Goal: Complete application form: Complete application form

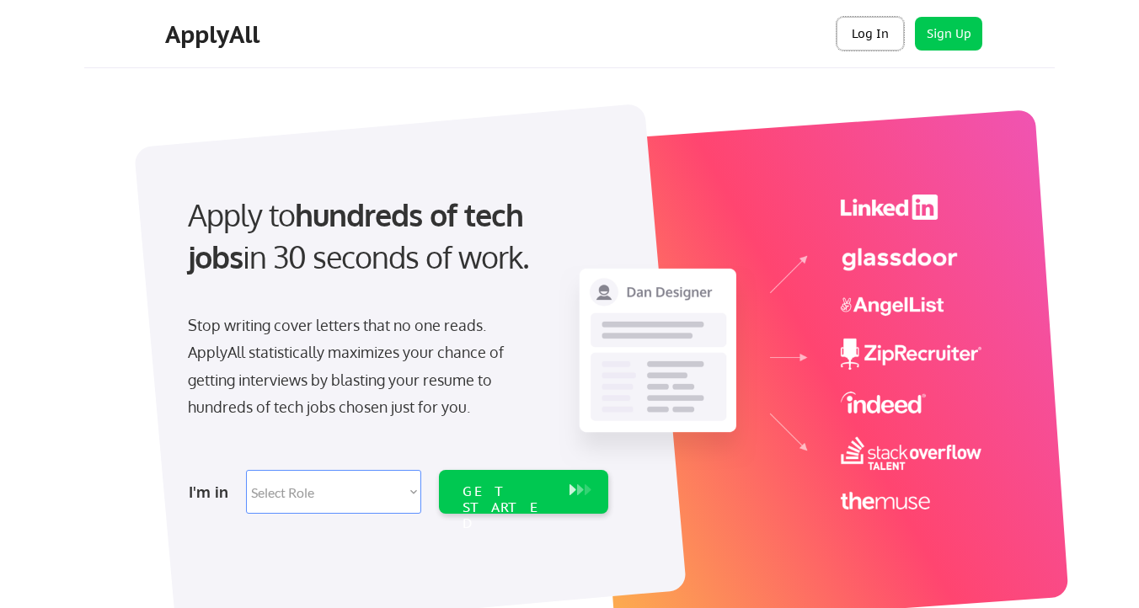
click at [860, 32] on button "Log In" at bounding box center [870, 34] width 67 height 34
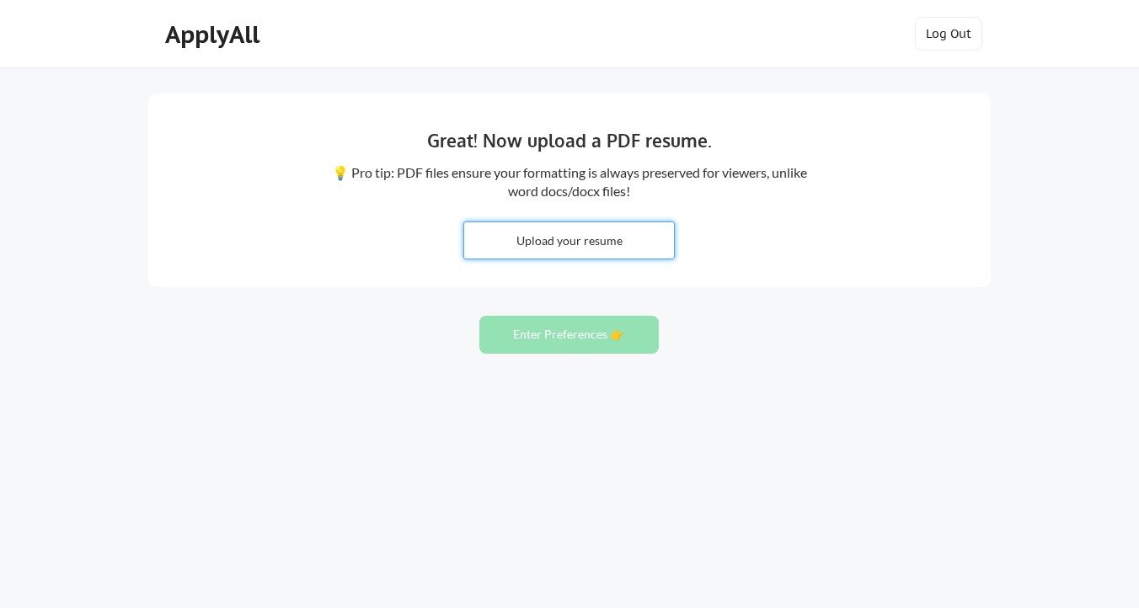
click at [580, 242] on input "file" at bounding box center [569, 240] width 210 height 36
type input "C:\fakepath\42b2ec2b-ddac-452a-822c-61c2693cc29a.avif"
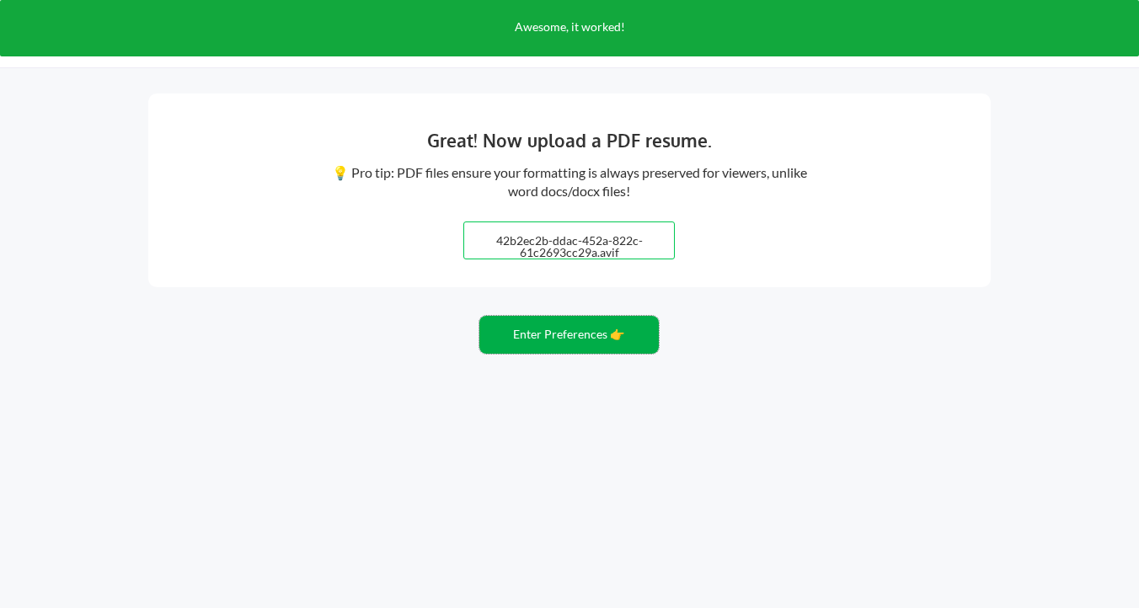
click at [585, 345] on button "Enter Preferences 👉" at bounding box center [568, 335] width 179 height 38
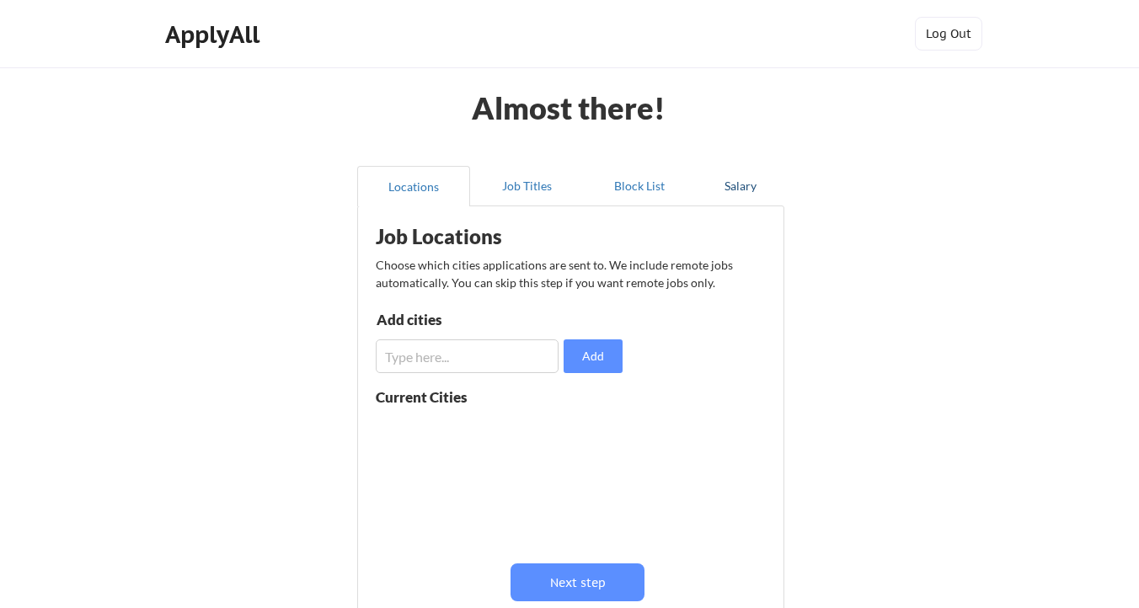
click at [744, 185] on button "Salary" at bounding box center [740, 186] width 88 height 40
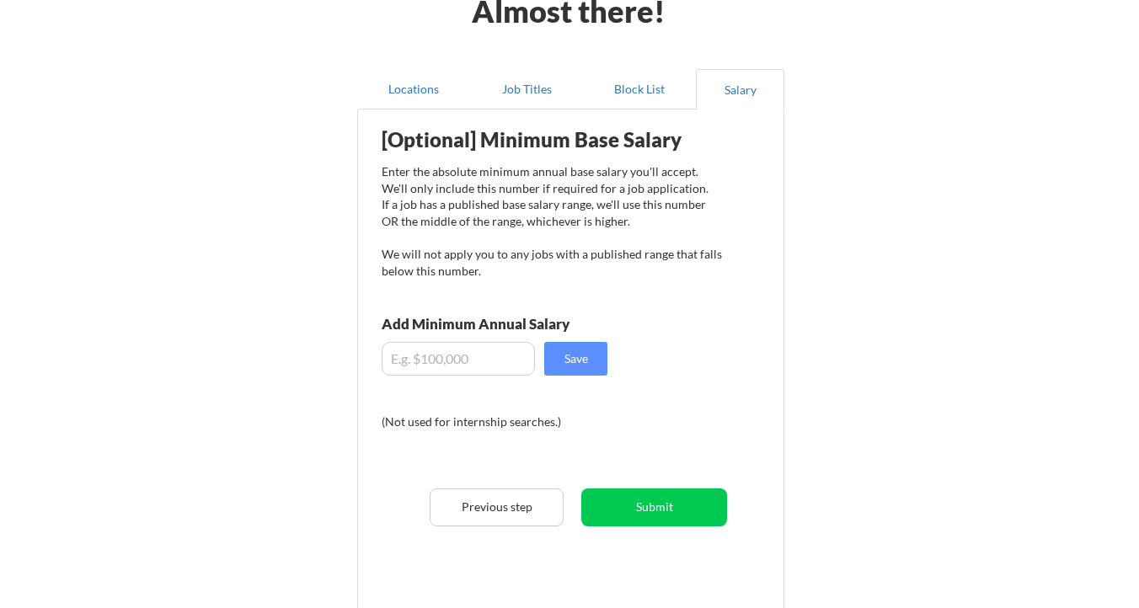
scroll to position [99, 0]
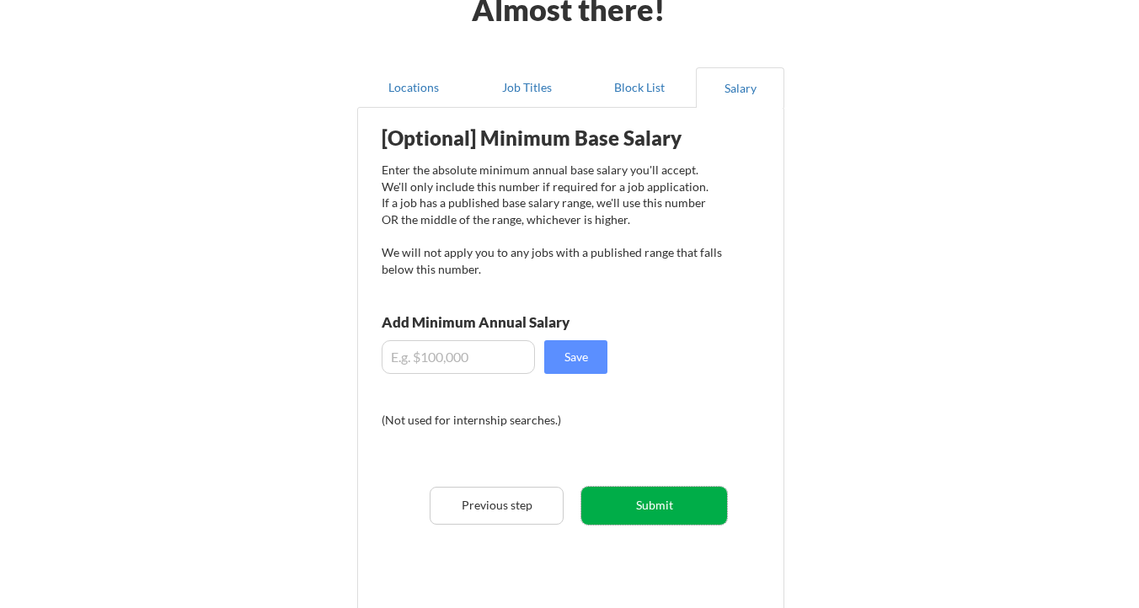
click at [630, 509] on button "Submit" at bounding box center [654, 506] width 146 height 38
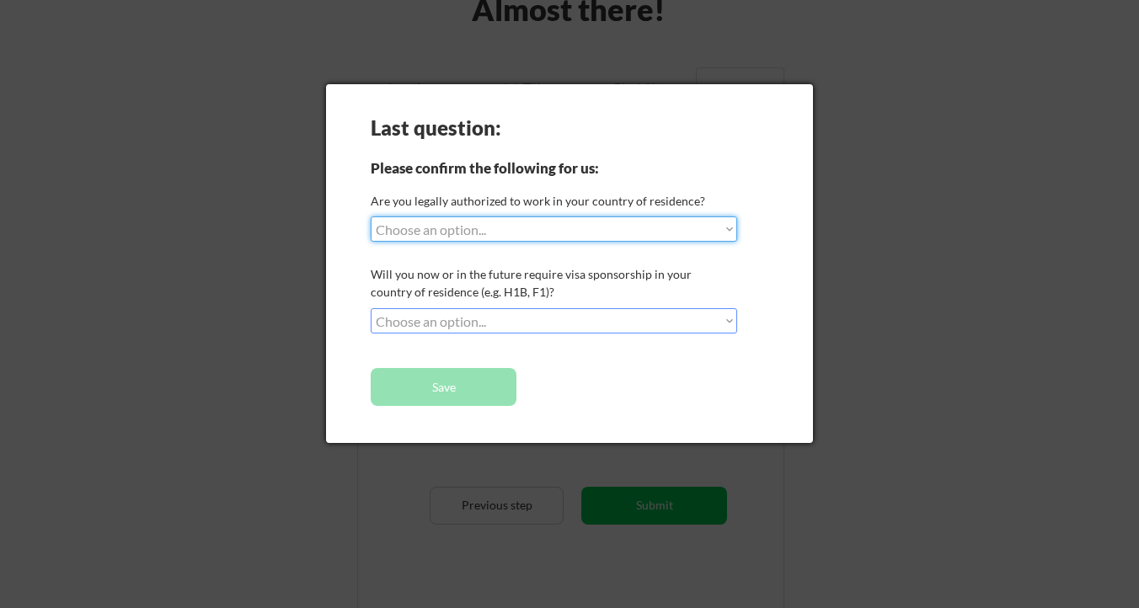
click at [511, 238] on select "Choose an option... Yes, I am a [DEMOGRAPHIC_DATA] Citizen Yes, I am a [DEMOGRA…" at bounding box center [554, 229] width 367 height 25
select select ""yes__i_am_a_canadian_citizen""
click at [371, 217] on select "Choose an option... Yes, I am a [DEMOGRAPHIC_DATA] Citizen Yes, I am a [DEMOGRA…" at bounding box center [554, 229] width 367 height 25
select select ""PLACEHOLDER_1427118222253""
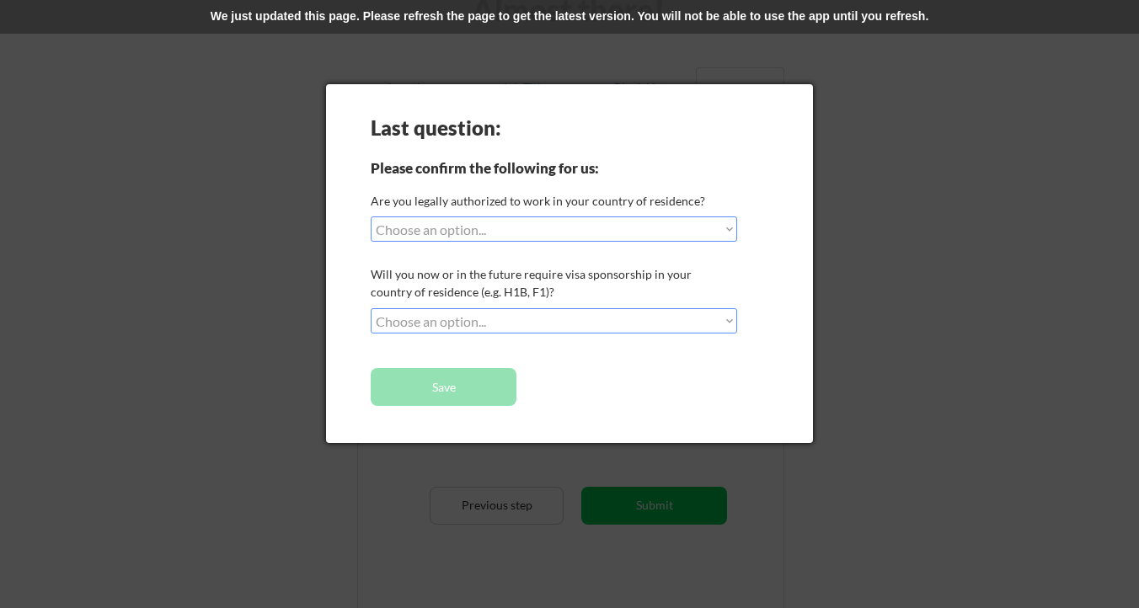
click at [552, 20] on div "We just updated this page. Please refresh the page to get the latest version. Y…" at bounding box center [569, 17] width 1139 height 34
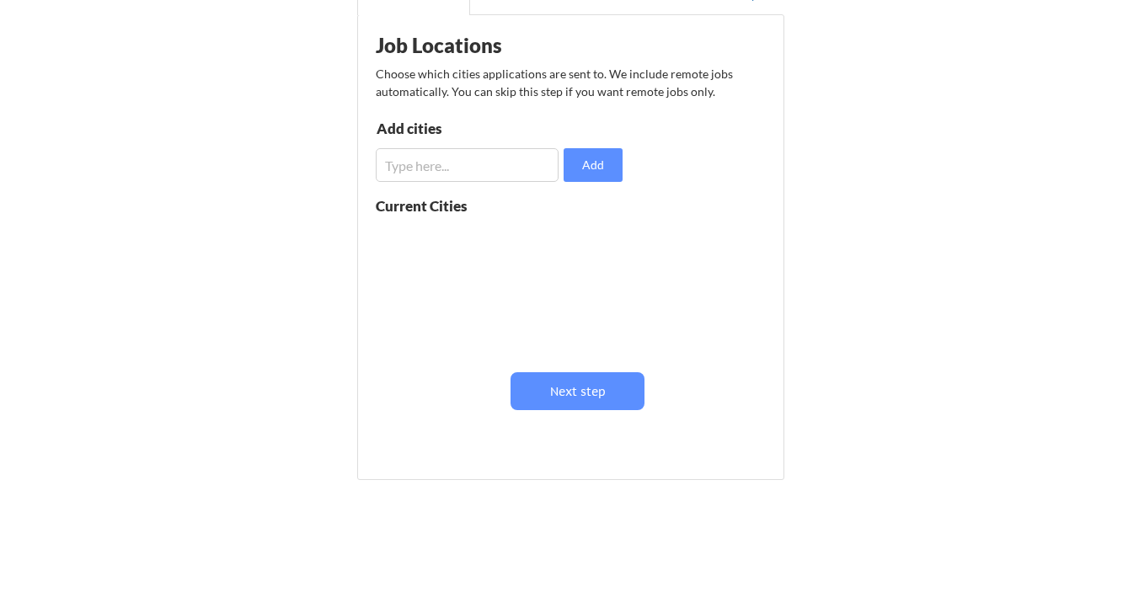
scroll to position [99, 0]
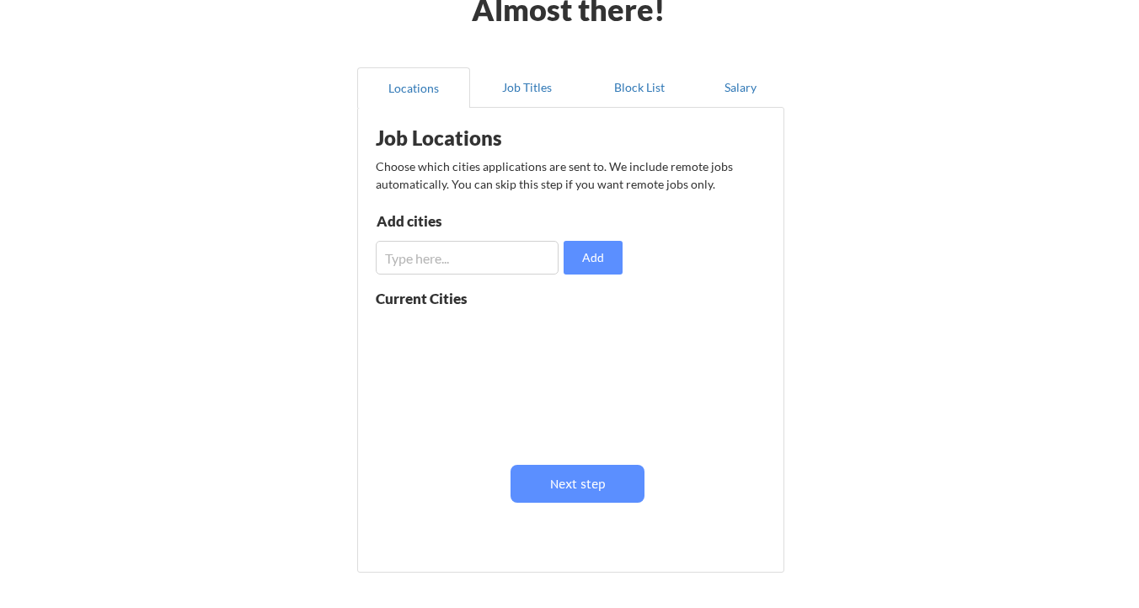
click at [747, 109] on div "Job Locations Choose which cities applications are sent to. We include remote j…" at bounding box center [570, 340] width 427 height 466
click at [747, 103] on button "Salary" at bounding box center [740, 87] width 88 height 40
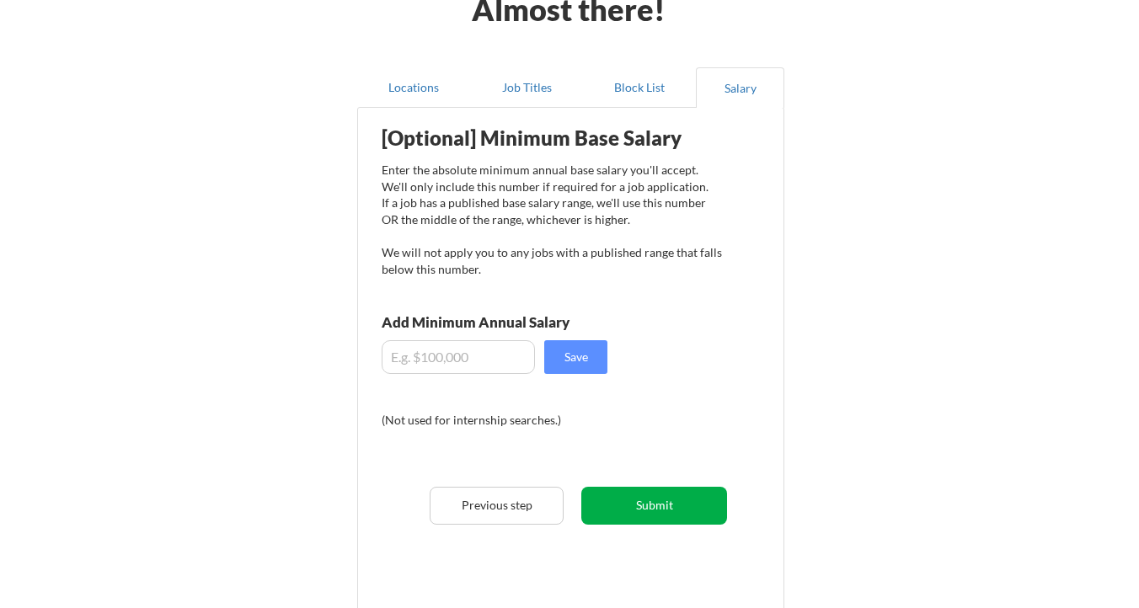
click at [666, 497] on button "Submit" at bounding box center [654, 506] width 146 height 38
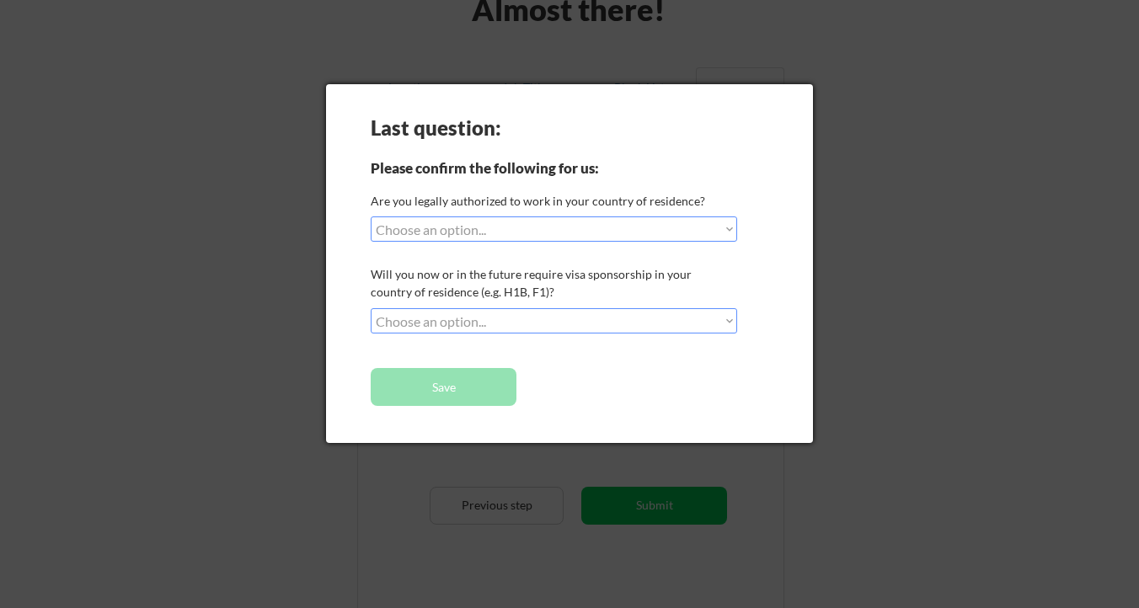
click at [519, 244] on div "Last question: Please confirm the following for us: Are you legally authorized …" at bounding box center [569, 263] width 487 height 359
click at [521, 233] on select "Choose an option... Yes, I am a [DEMOGRAPHIC_DATA] Citizen Yes, I am a [DEMOGRA…" at bounding box center [554, 229] width 367 height 25
select select ""yes__i_am_a_us_[DEMOGRAPHIC_DATA]""
click at [371, 217] on select "Choose an option... Yes, I am a [DEMOGRAPHIC_DATA] Citizen Yes, I am a [DEMOGRA…" at bounding box center [554, 229] width 367 height 25
select select ""PLACEHOLDER_1427118222253""
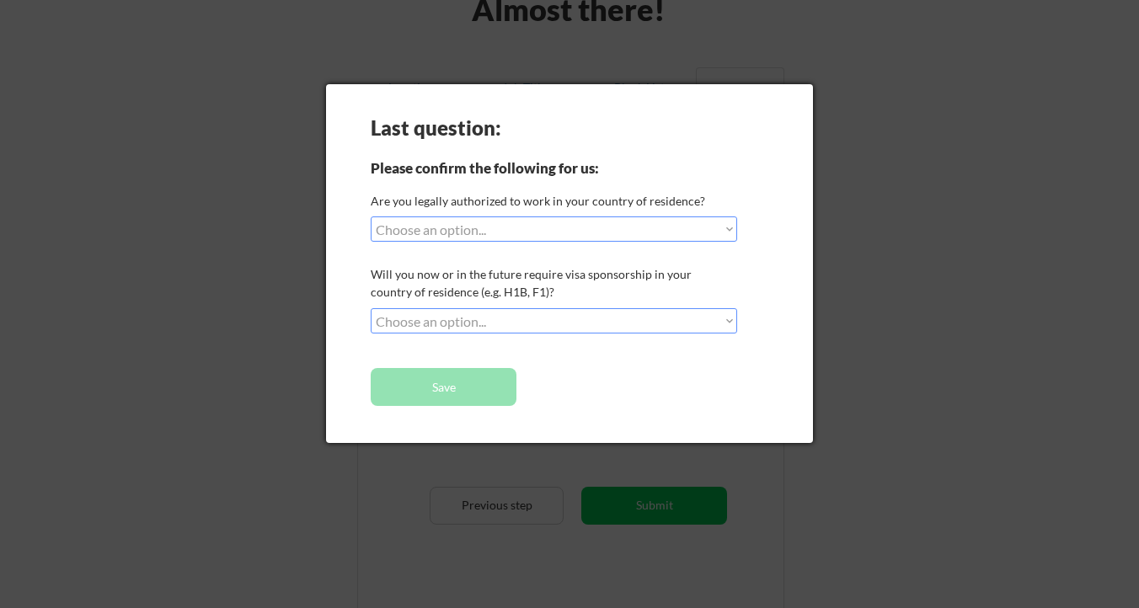
click at [720, 234] on select "Choose an option... Yes, I am a [DEMOGRAPHIC_DATA] Citizen Yes, I am a [DEMOGRA…" at bounding box center [554, 229] width 367 height 25
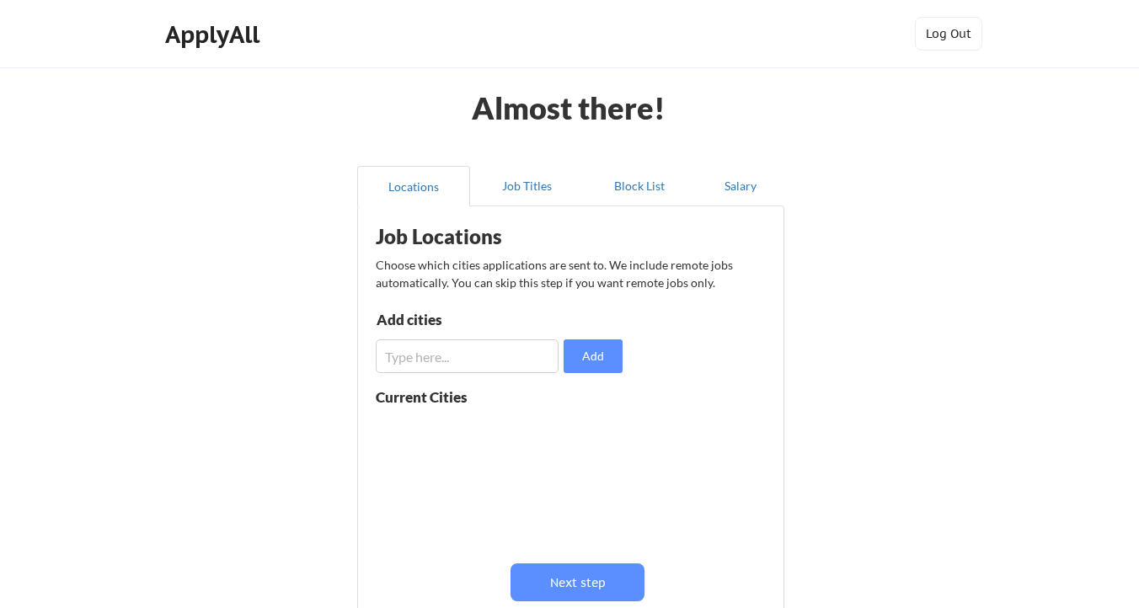
scroll to position [99, 0]
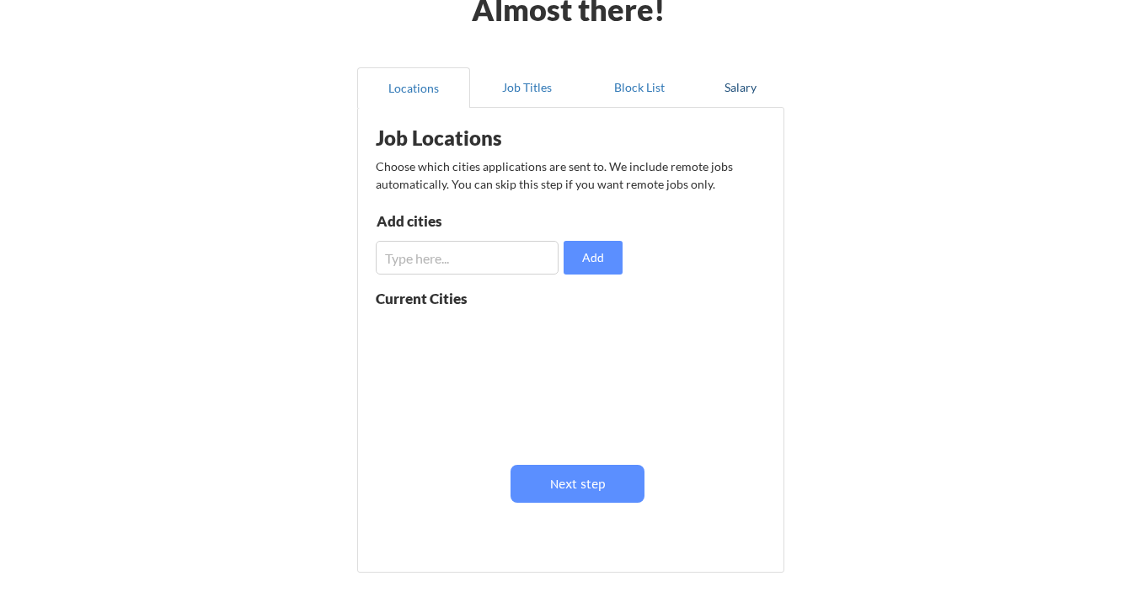
click at [736, 82] on button "Salary" at bounding box center [740, 87] width 88 height 40
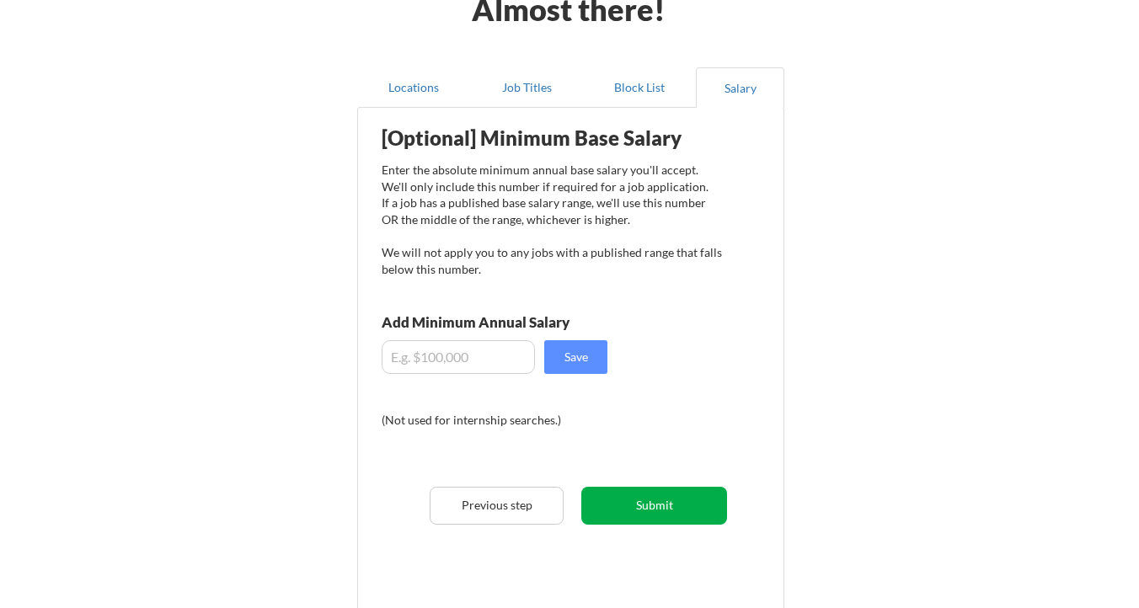
click at [613, 508] on button "Submit" at bounding box center [654, 506] width 146 height 38
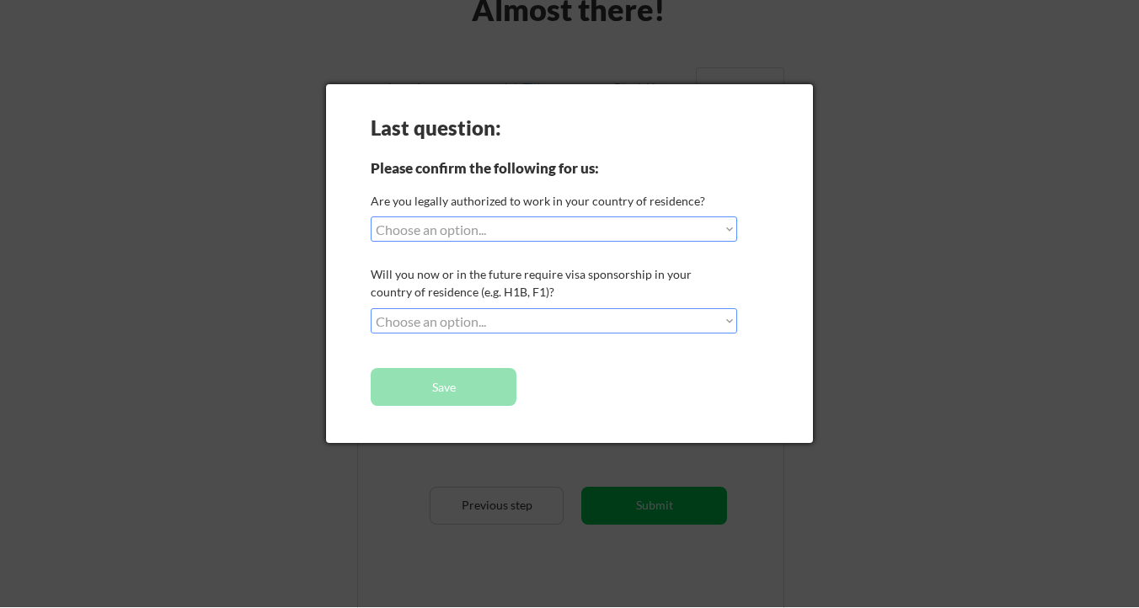
click at [613, 225] on select "Choose an option... Yes, I am a [DEMOGRAPHIC_DATA] Citizen Yes, I am a [DEMOGRA…" at bounding box center [554, 229] width 367 height 25
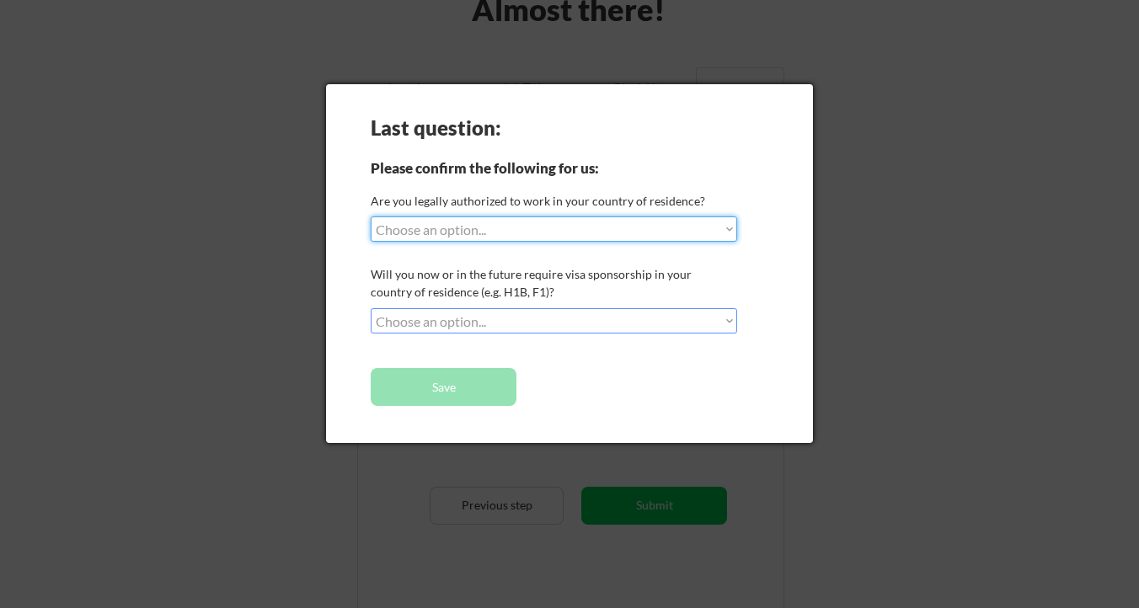
select select ""yes__i_am_a_us_[DEMOGRAPHIC_DATA]""
click at [371, 217] on select "Choose an option... Yes, I am a [DEMOGRAPHIC_DATA] Citizen Yes, I am a [DEMOGRA…" at bounding box center [554, 229] width 367 height 25
select select ""PLACEHOLDER_1427118222253""
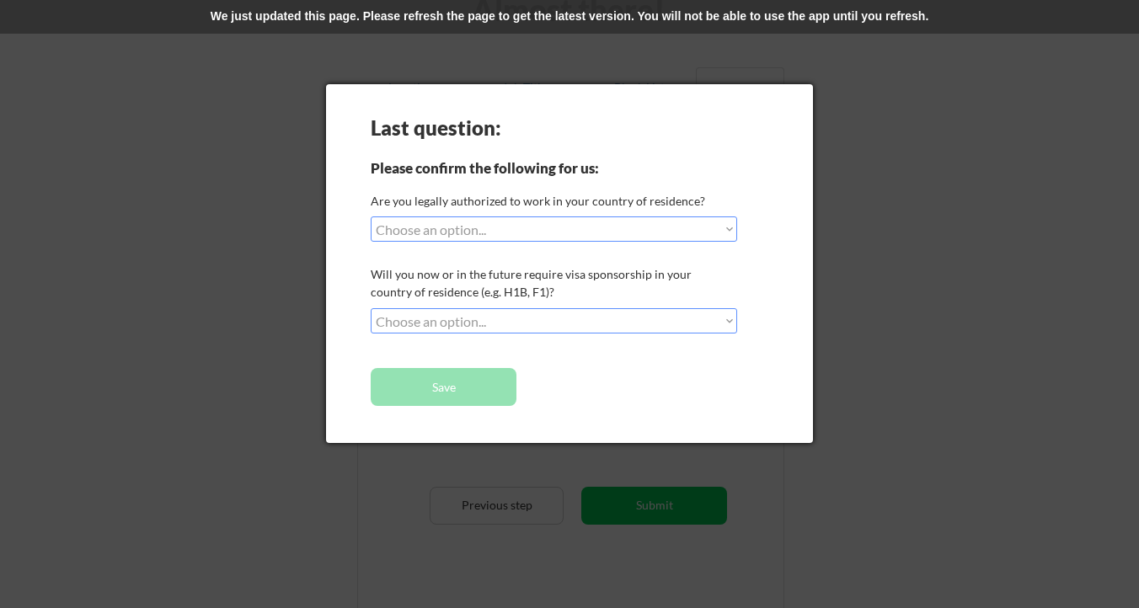
click at [621, 27] on div "We just updated this page. Please refresh the page to get the latest version. Y…" at bounding box center [569, 17] width 1139 height 34
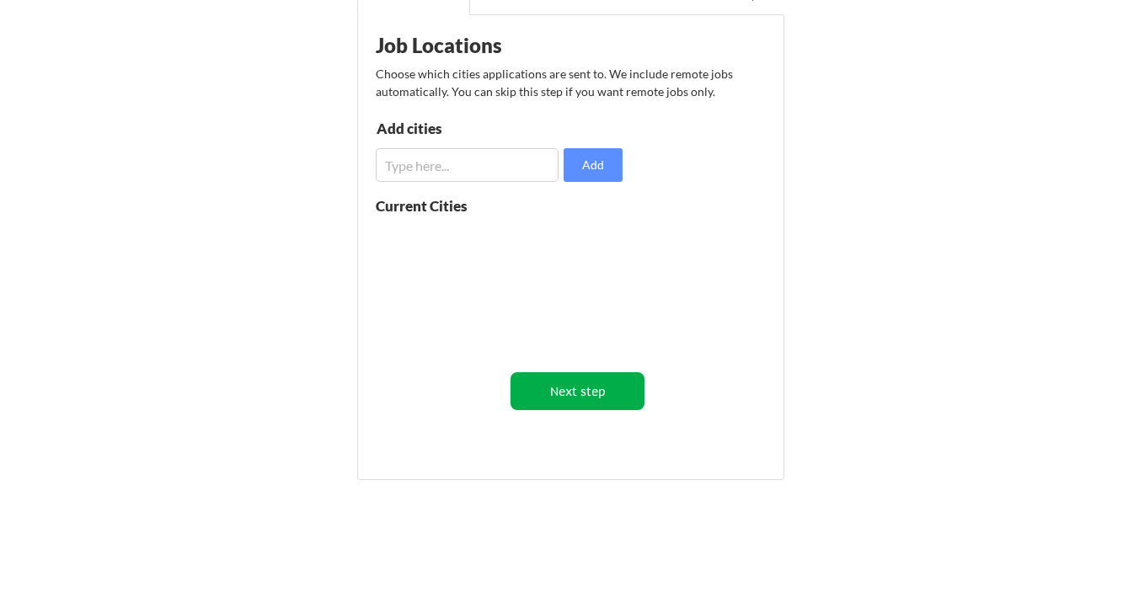
scroll to position [99, 0]
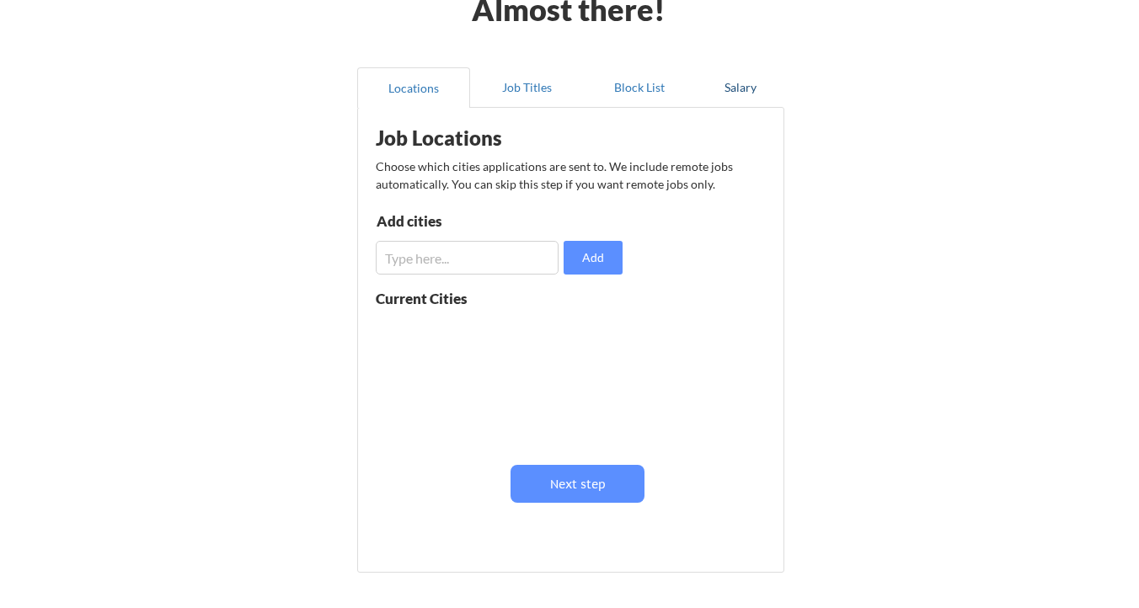
click at [743, 88] on button "Salary" at bounding box center [740, 87] width 88 height 40
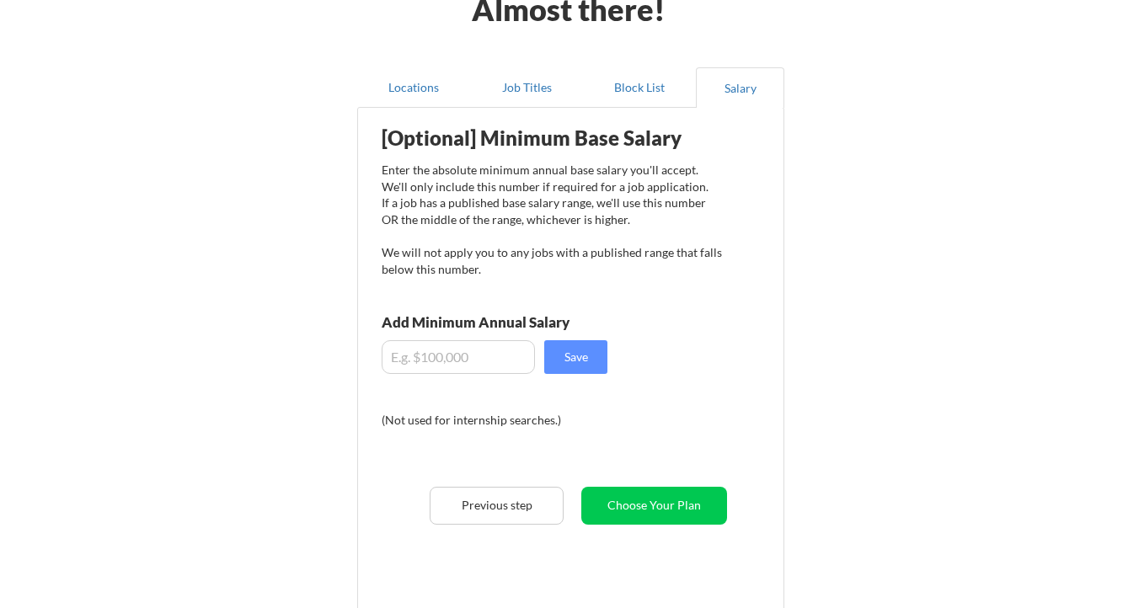
click at [650, 511] on button "Choose Your Plan" at bounding box center [654, 506] width 146 height 38
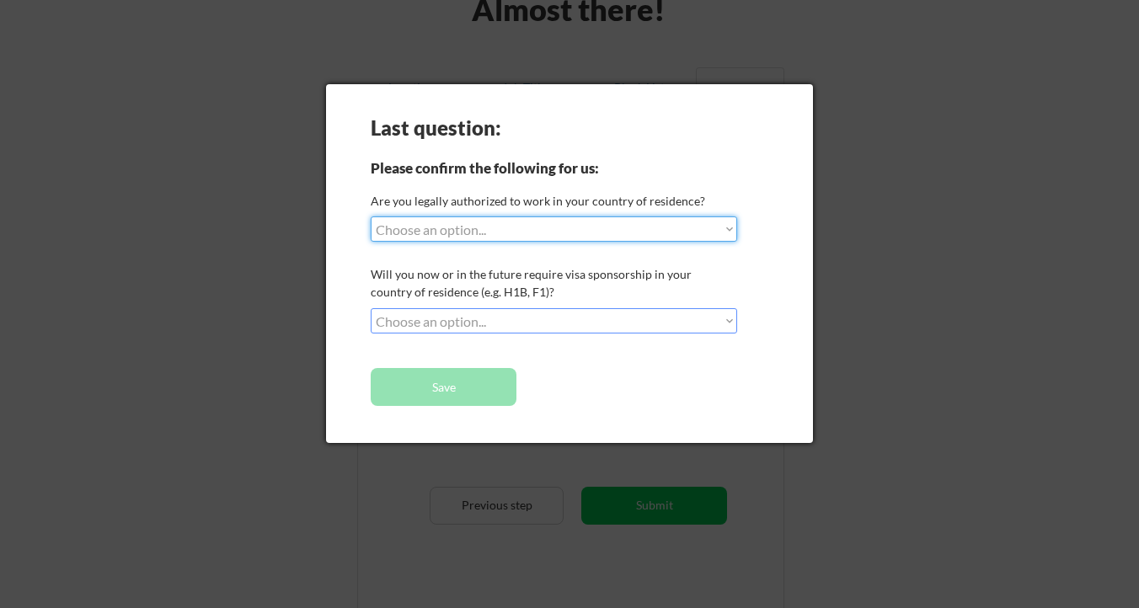
click at [572, 237] on select "Choose an option... Yes, I am a [DEMOGRAPHIC_DATA] Citizen Yes, I am a [DEMOGRA…" at bounding box center [554, 229] width 367 height 25
click at [371, 217] on select "Choose an option... Yes, I am a [DEMOGRAPHIC_DATA] Citizen Yes, I am a [DEMOGRA…" at bounding box center [554, 229] width 367 height 25
click at [477, 229] on select "Choose an option... Yes, I am a [DEMOGRAPHIC_DATA] Citizen Yes, I am a [DEMOGRA…" at bounding box center [554, 229] width 367 height 25
select select ""yes__i_am_an_other_[DEMOGRAPHIC_DATA]""
click at [371, 217] on select "Choose an option... Yes, I am a [DEMOGRAPHIC_DATA] Citizen Yes, I am a [DEMOGRA…" at bounding box center [554, 229] width 367 height 25
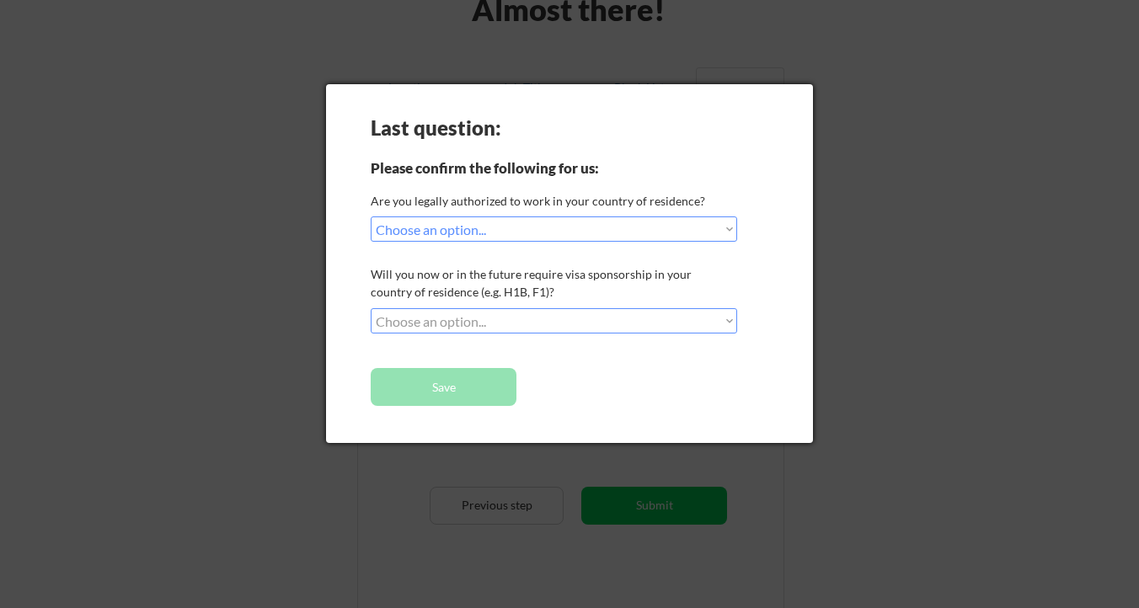
click at [224, 237] on div at bounding box center [569, 304] width 1139 height 608
